Goal: Information Seeking & Learning: Learn about a topic

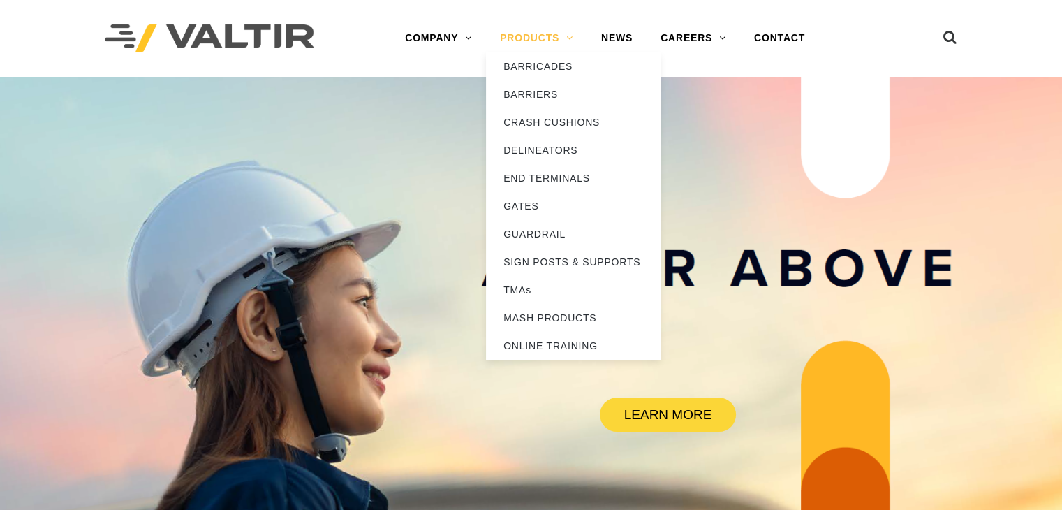
click at [543, 38] on link "PRODUCTS" at bounding box center [536, 38] width 101 height 28
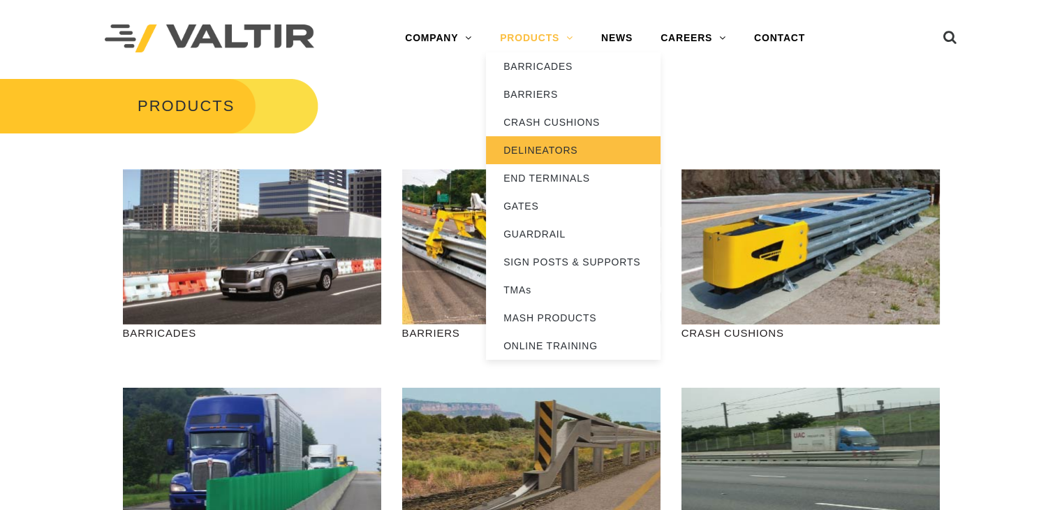
click at [553, 151] on link "DELINEATORS" at bounding box center [573, 150] width 174 height 28
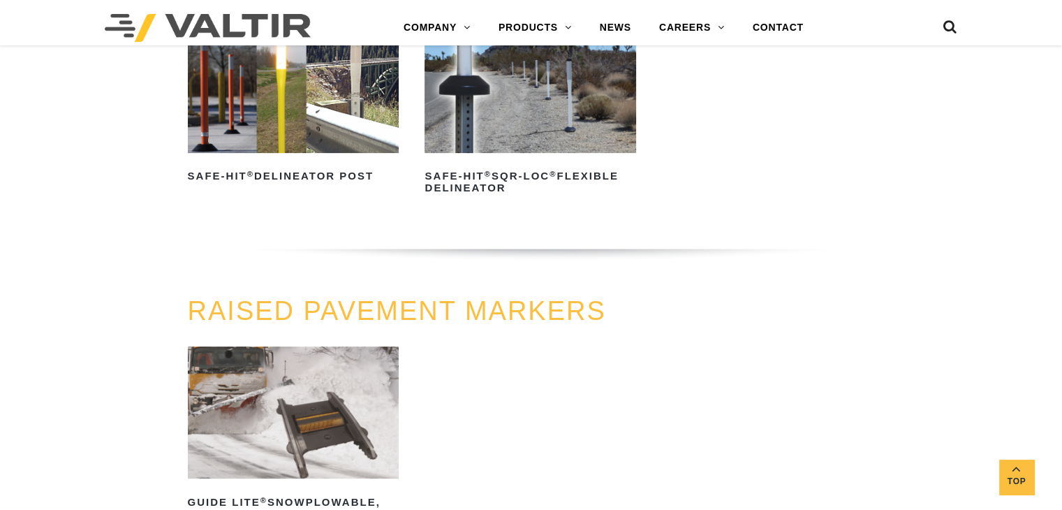
scroll to position [489, 0]
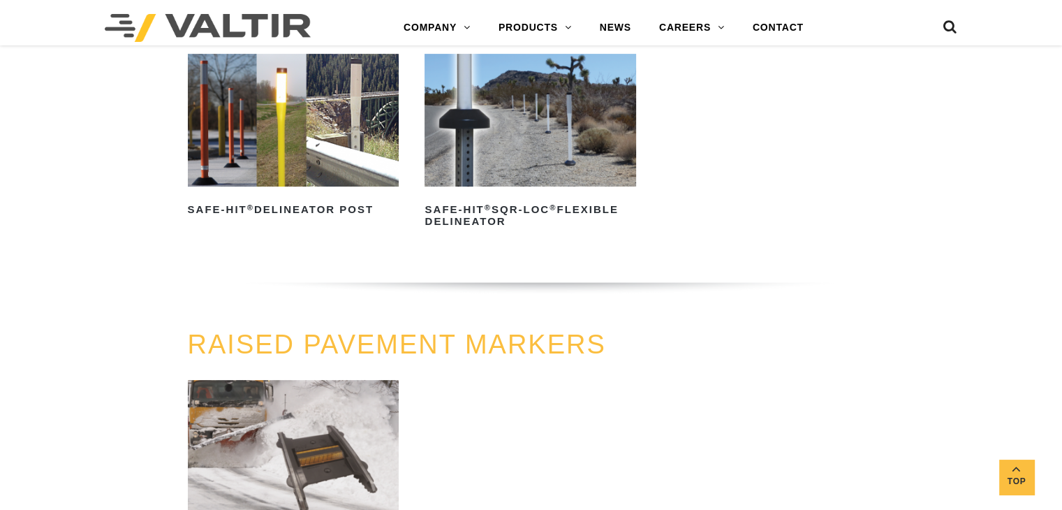
click at [282, 174] on img at bounding box center [293, 120] width 211 height 132
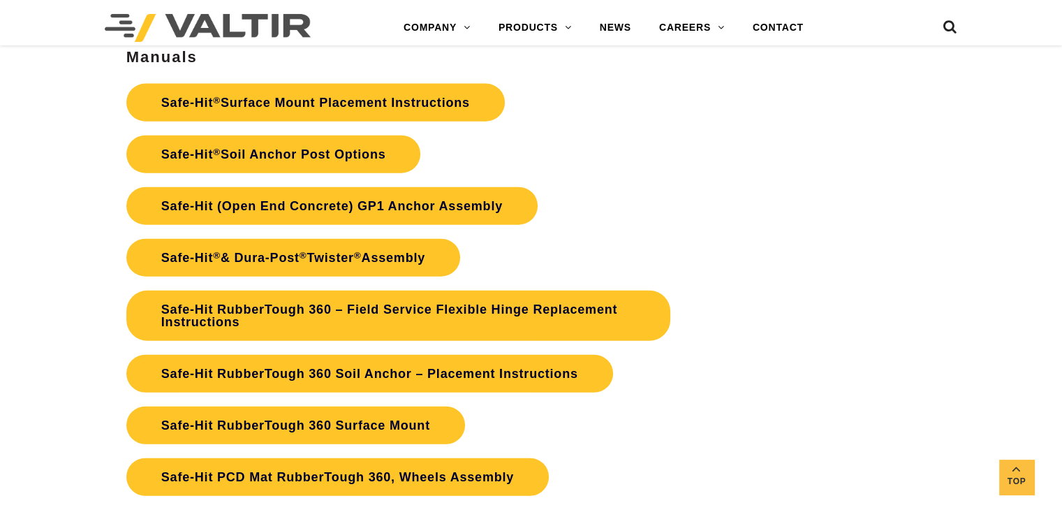
scroll to position [3280, 0]
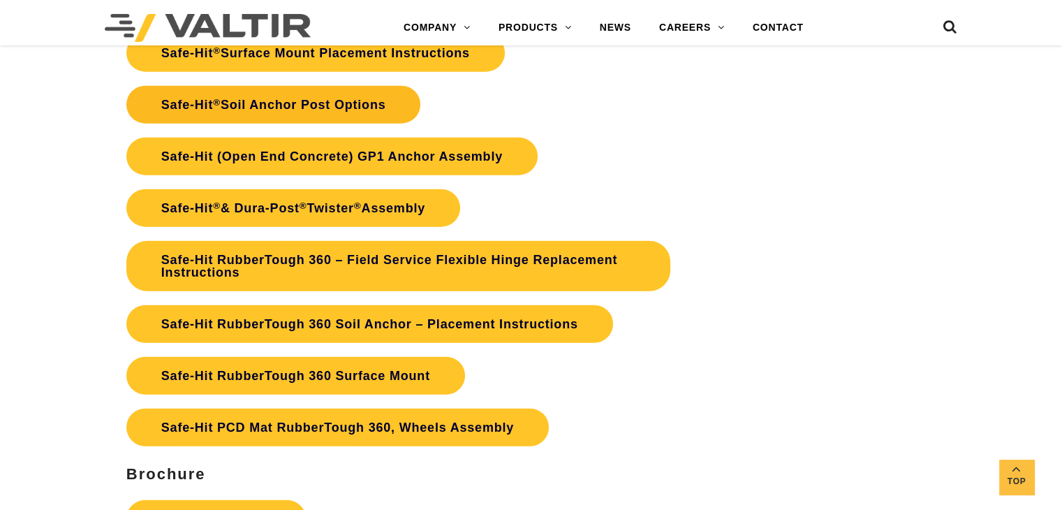
click at [265, 113] on link "Safe-Hit ® Soil Anchor Post Options" at bounding box center [273, 105] width 295 height 38
